Goal: Transaction & Acquisition: Download file/media

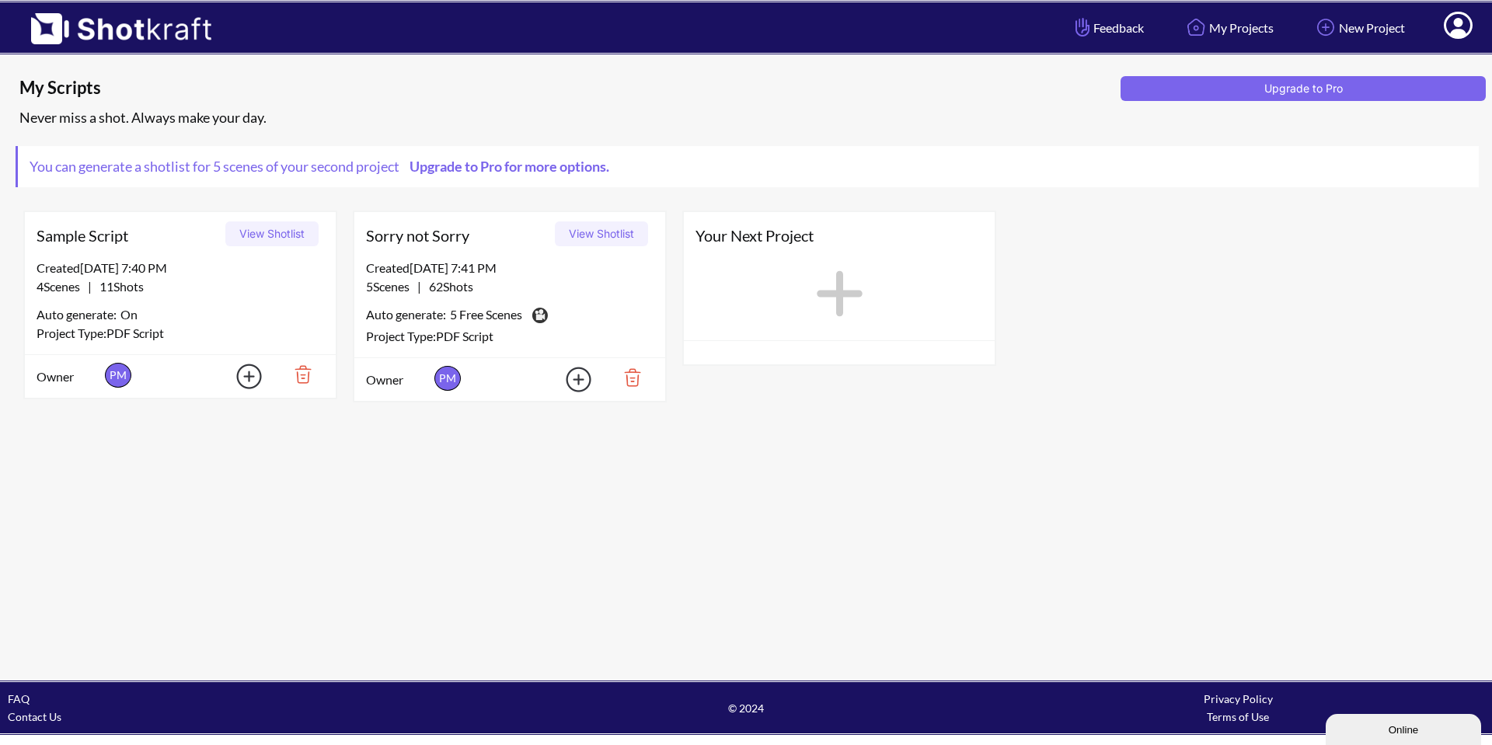
click at [413, 239] on span "Sorry not Sorry" at bounding box center [457, 235] width 183 height 23
click at [591, 237] on button "View Shotlist" at bounding box center [601, 233] width 93 height 25
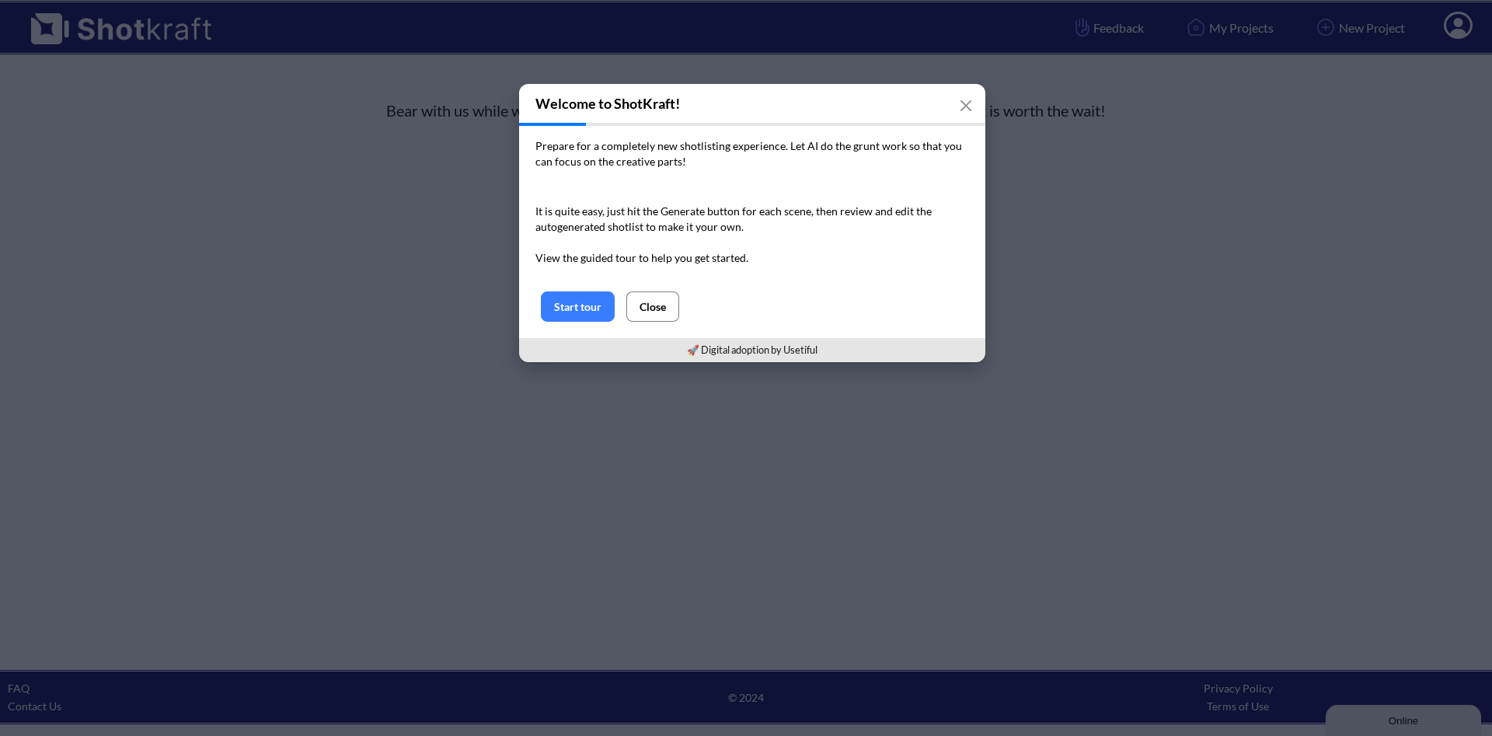
click at [664, 310] on button "Close" at bounding box center [652, 306] width 53 height 30
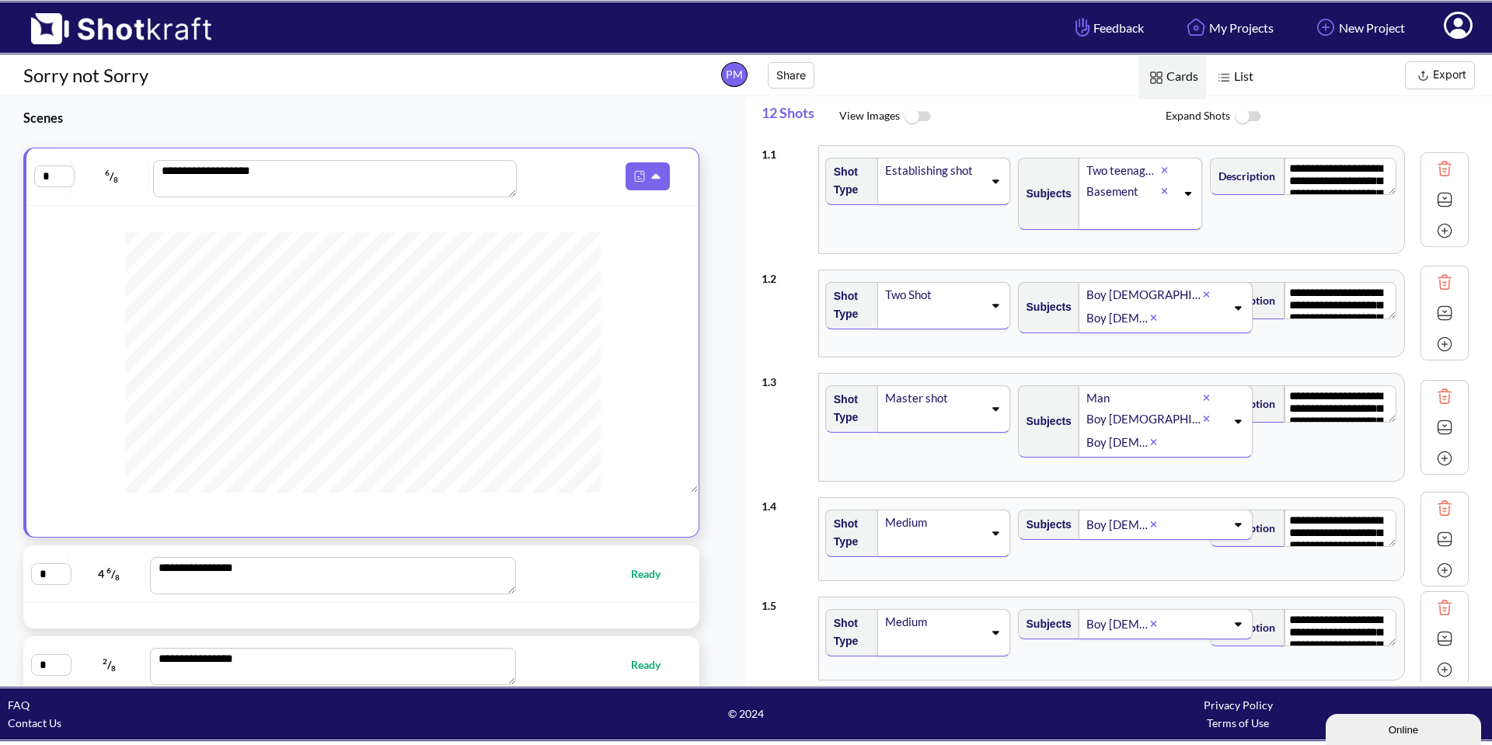
click at [1421, 83] on img at bounding box center [1423, 75] width 19 height 19
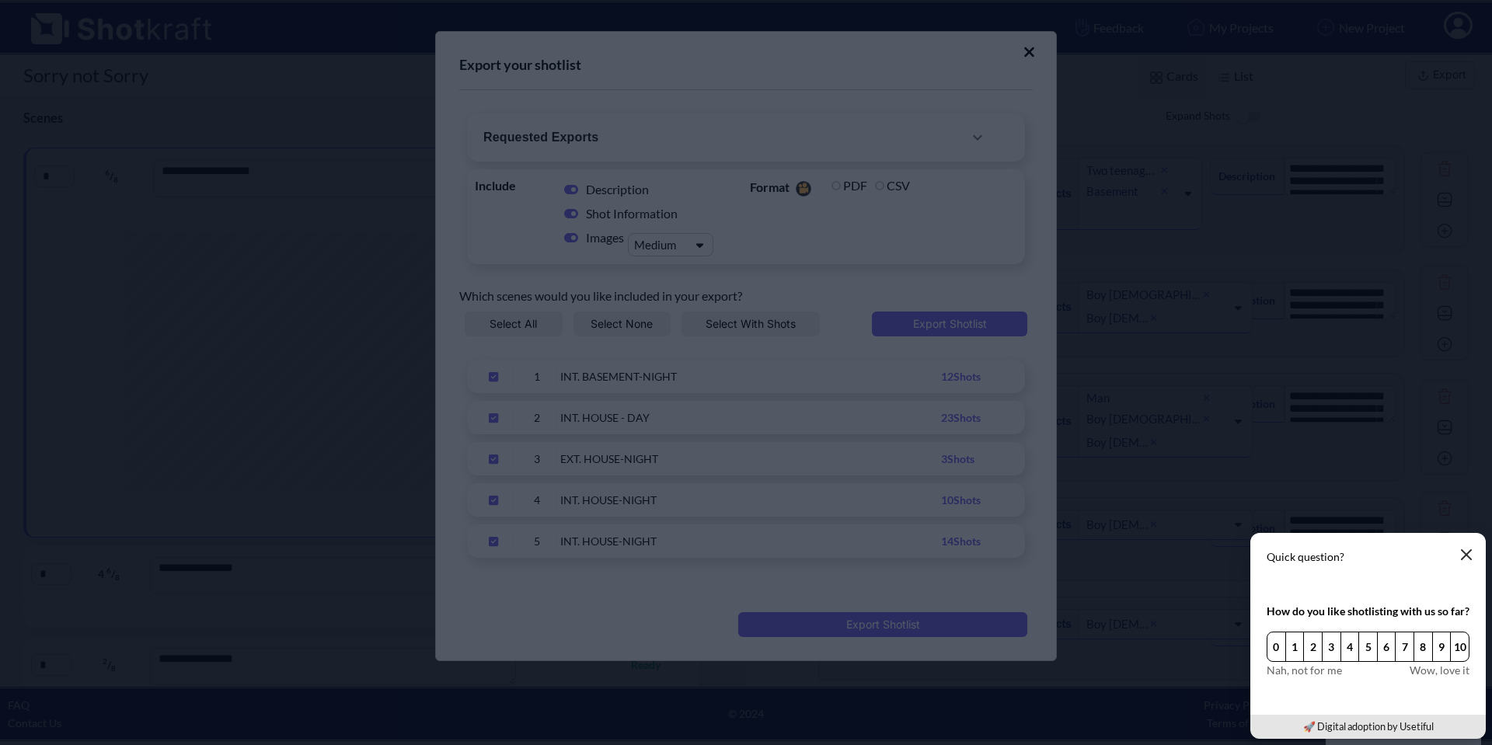
click at [1475, 560] on button "button" at bounding box center [1466, 554] width 31 height 31
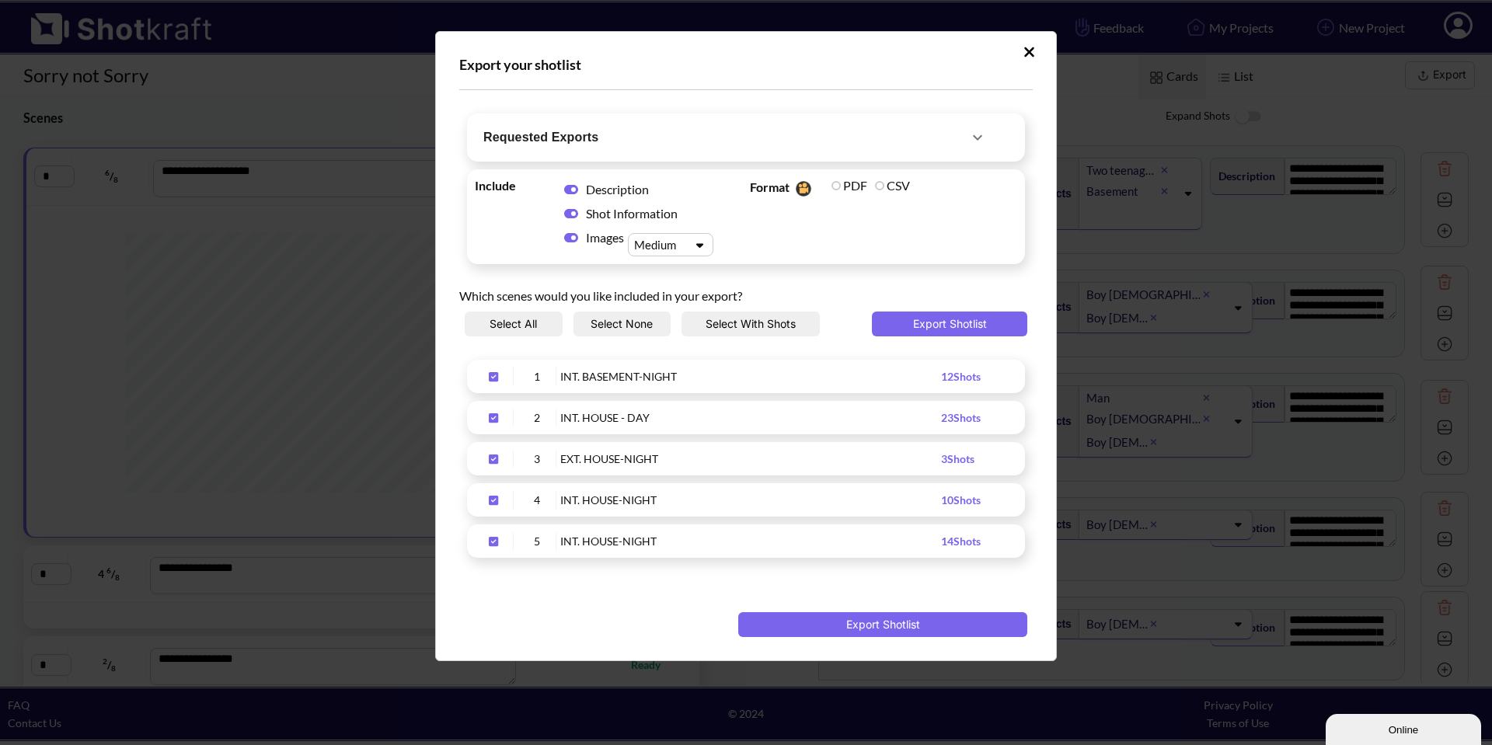
click at [955, 153] on button "Requested Exports" at bounding box center [735, 137] width 528 height 40
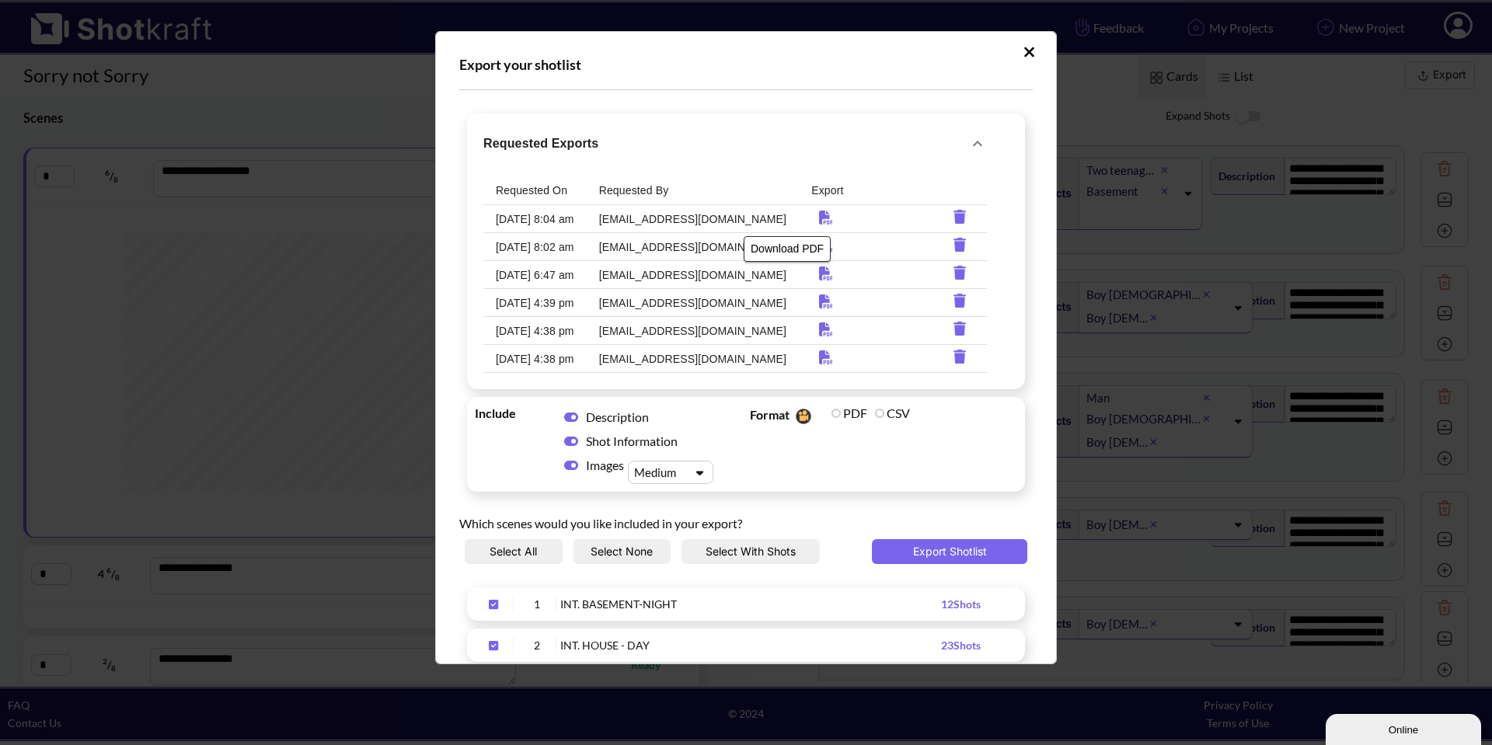
click at [811, 218] on icon "Download PDF" at bounding box center [826, 218] width 30 height 14
